Goal: Check status: Check status

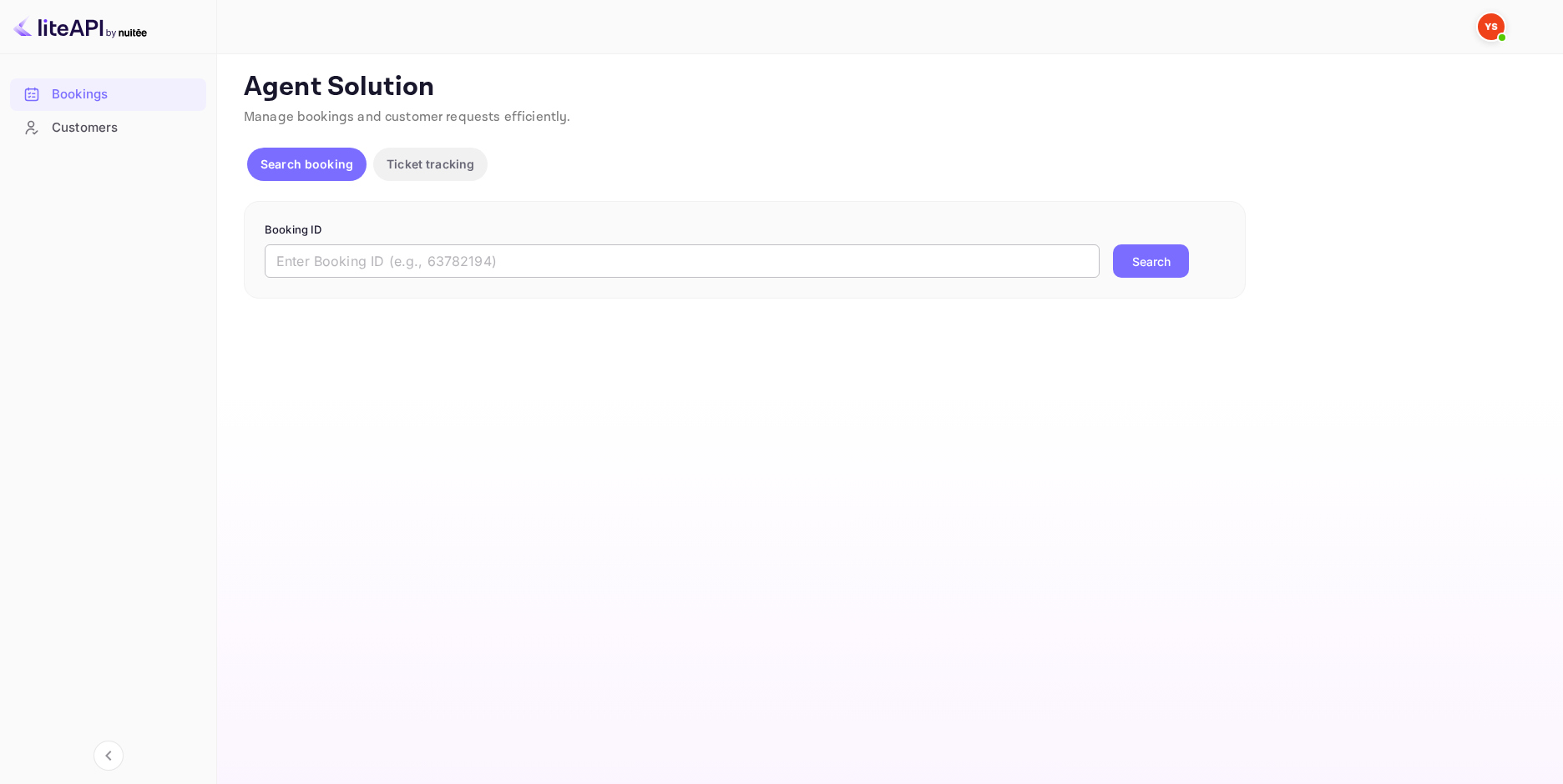
click at [692, 248] on input "text" at bounding box center [682, 261] width 835 height 33
paste input "9447956"
type input "9447956"
click at [1162, 258] on button "Search" at bounding box center [1150, 261] width 76 height 33
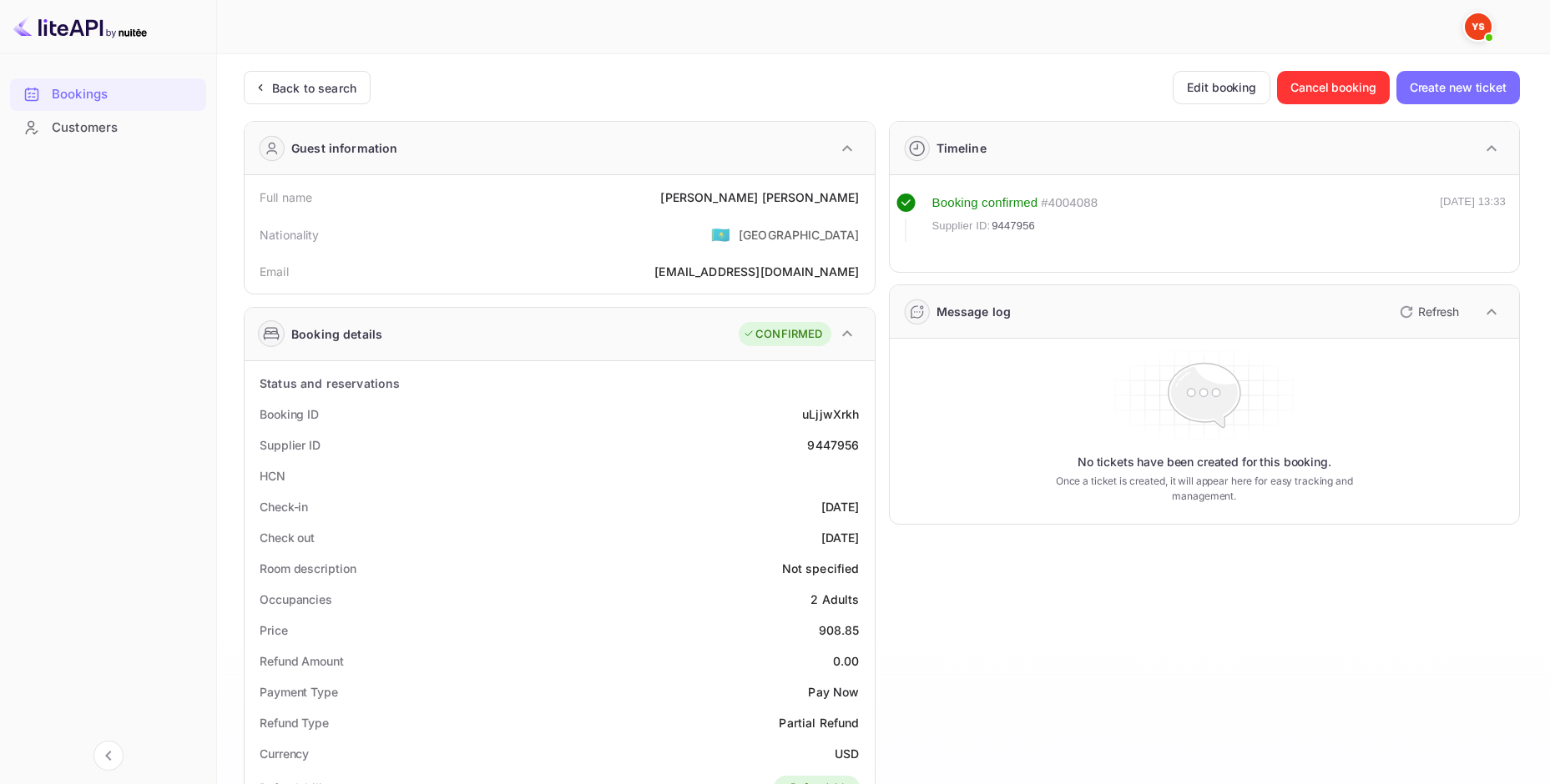
click at [767, 202] on div "[PERSON_NAME]" at bounding box center [759, 197] width 199 height 17
copy div "[PERSON_NAME]"
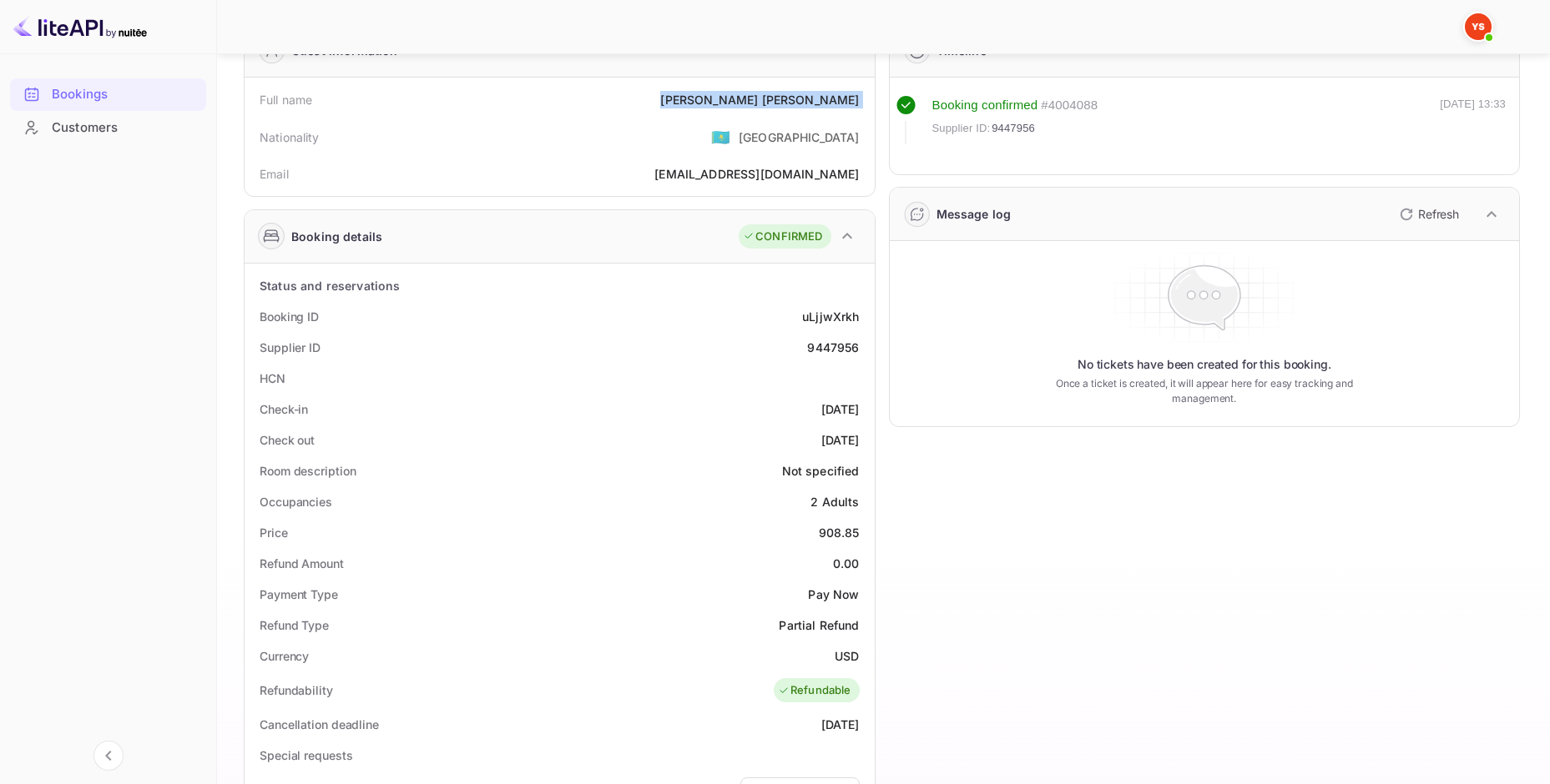
scroll to position [166, 0]
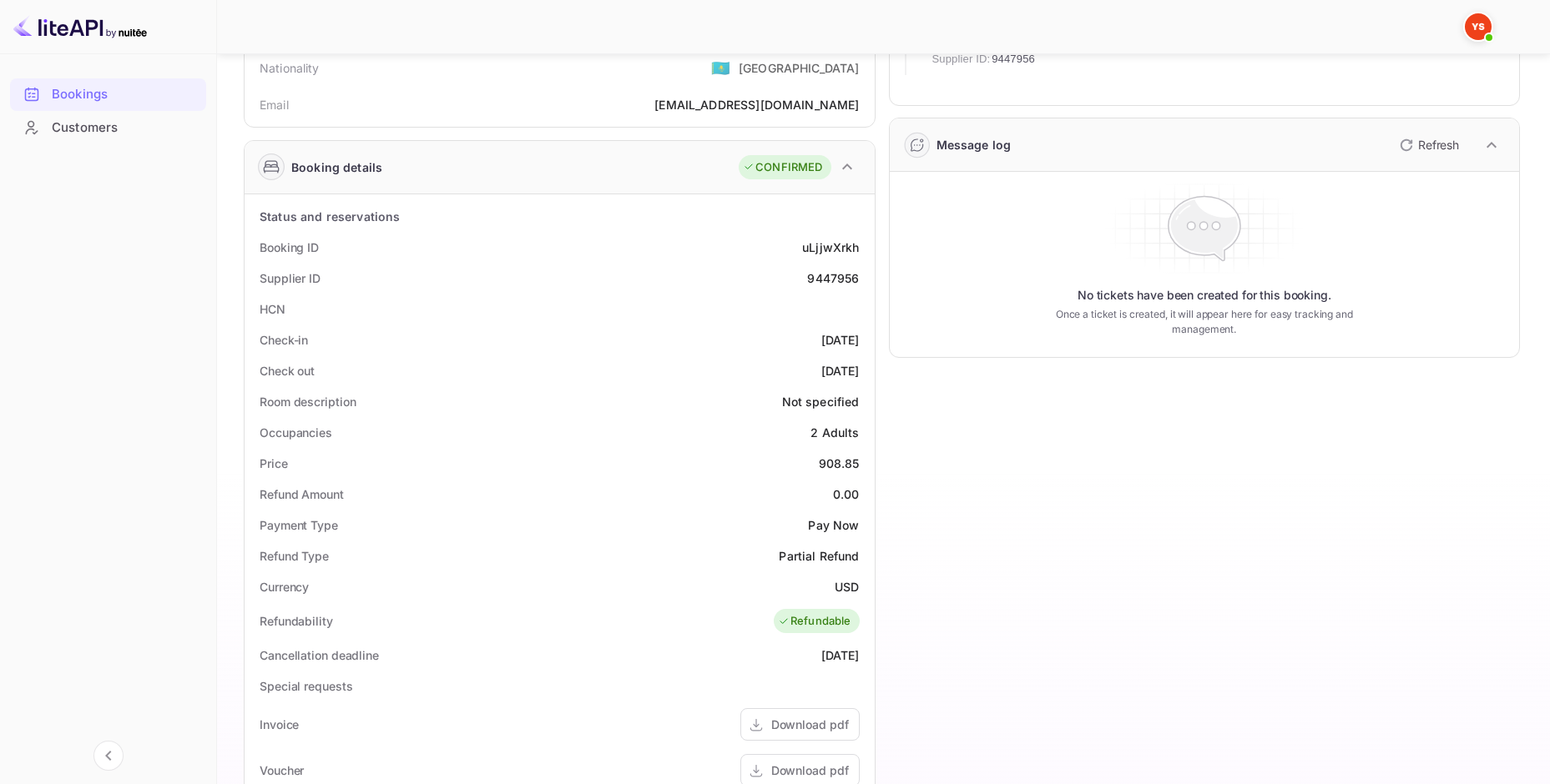
click at [832, 466] on div "908.85" at bounding box center [839, 463] width 41 height 17
copy div "908.85"
click at [846, 584] on div "USD" at bounding box center [846, 586] width 24 height 17
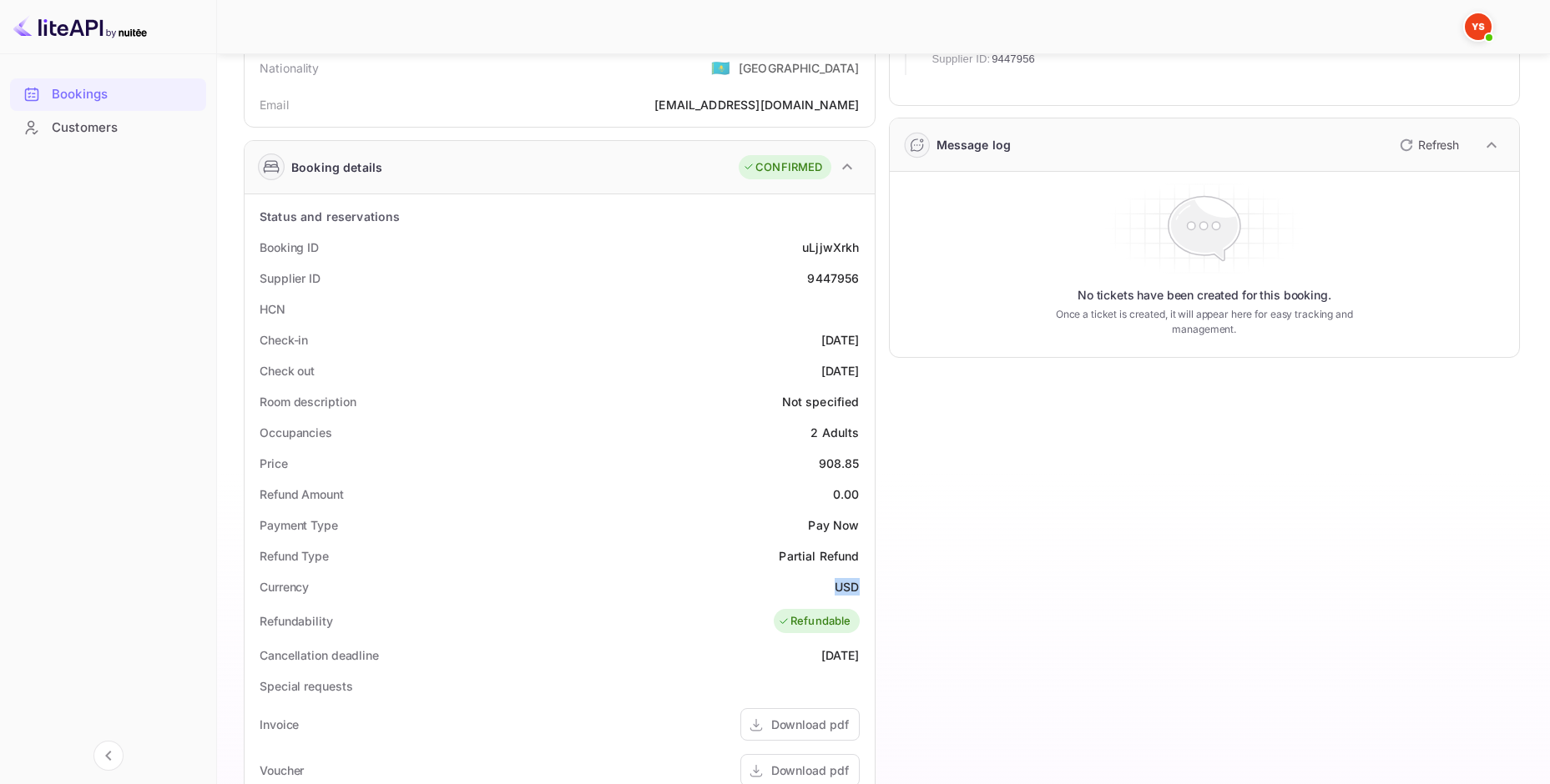
copy div "USD"
